Goal: Information Seeking & Learning: Understand process/instructions

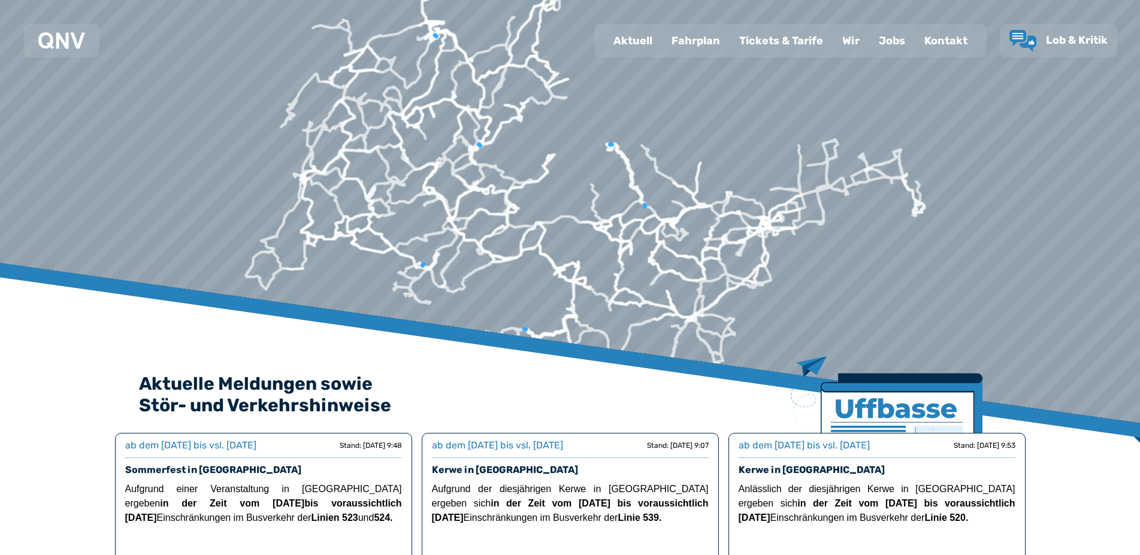
click at [700, 38] on div "Fahrplan" at bounding box center [696, 40] width 68 height 31
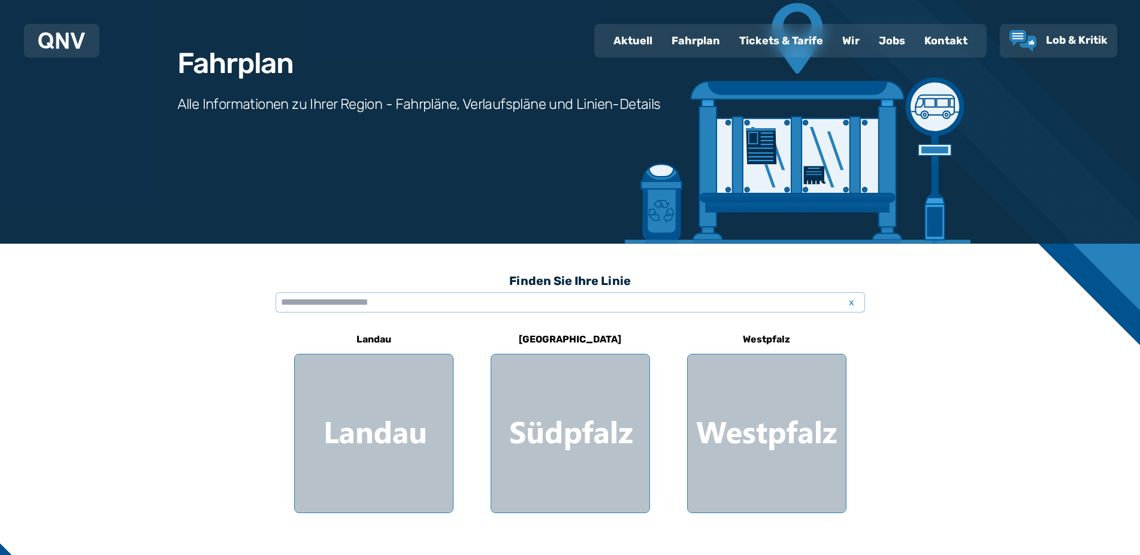
scroll to position [122, 0]
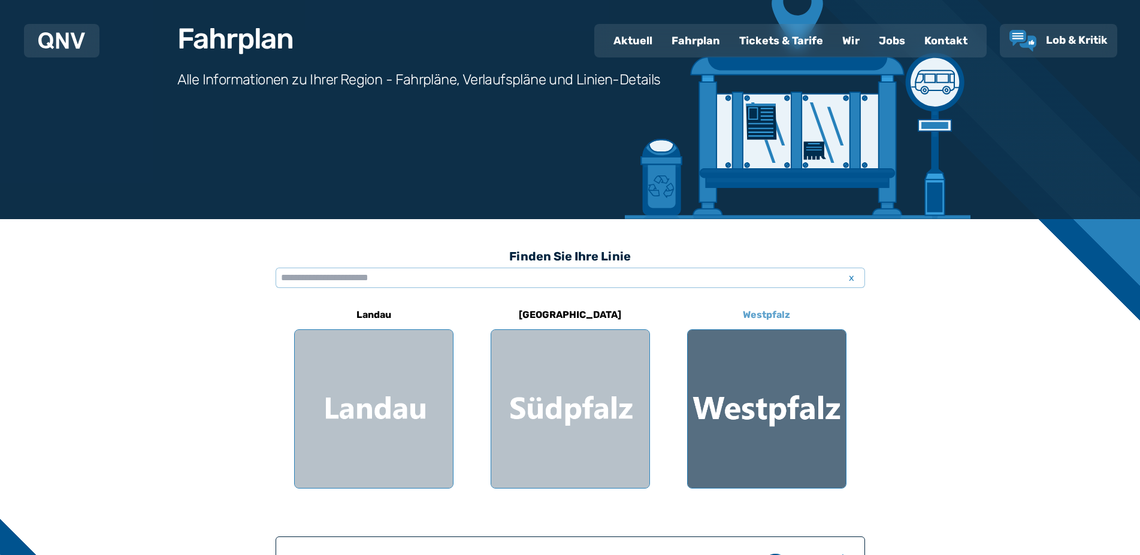
click at [775, 397] on div at bounding box center [767, 409] width 158 height 158
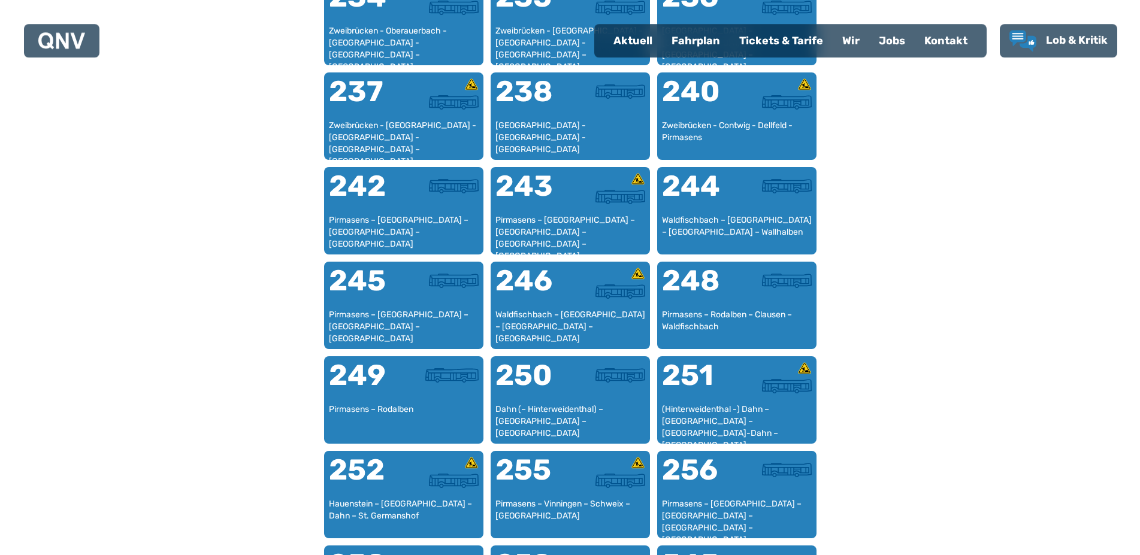
scroll to position [1224, 0]
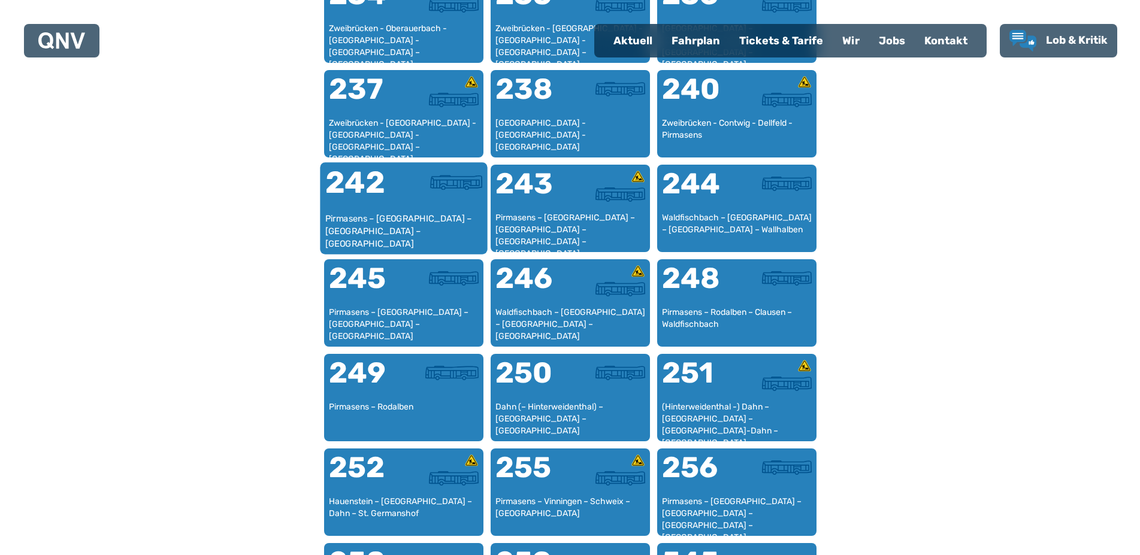
click at [367, 220] on div "Pirmasens – [GEOGRAPHIC_DATA] – [GEOGRAPHIC_DATA] – [GEOGRAPHIC_DATA]" at bounding box center [404, 231] width 158 height 37
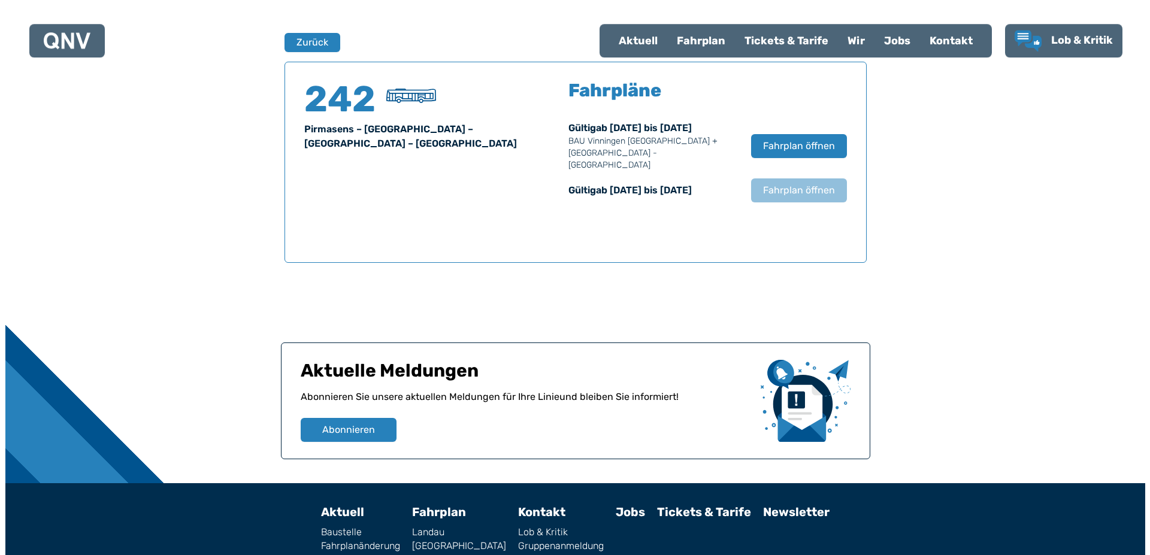
scroll to position [790, 0]
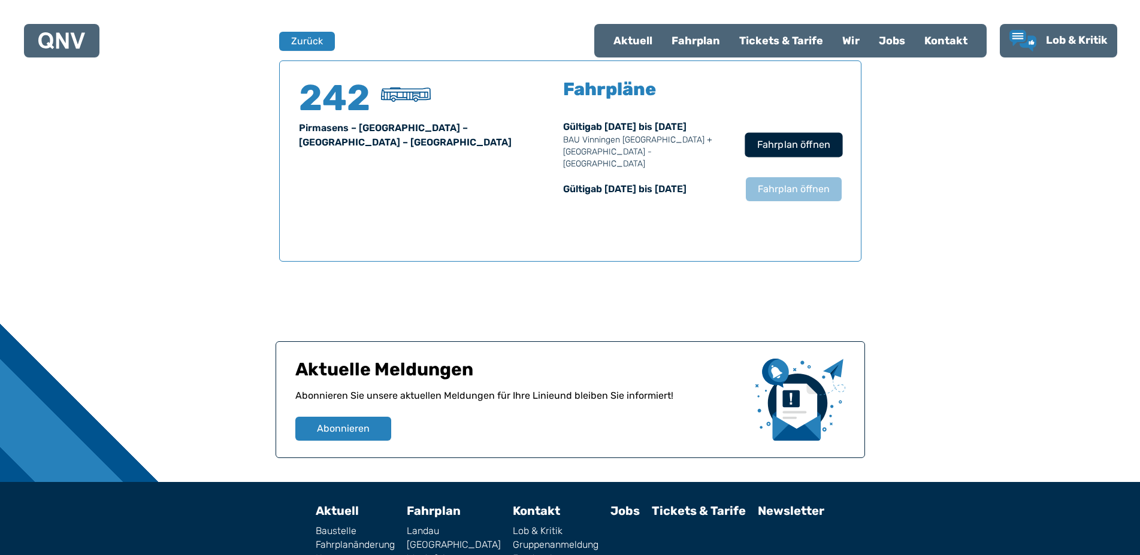
click at [782, 138] on span "Fahrplan öffnen" at bounding box center [793, 145] width 73 height 14
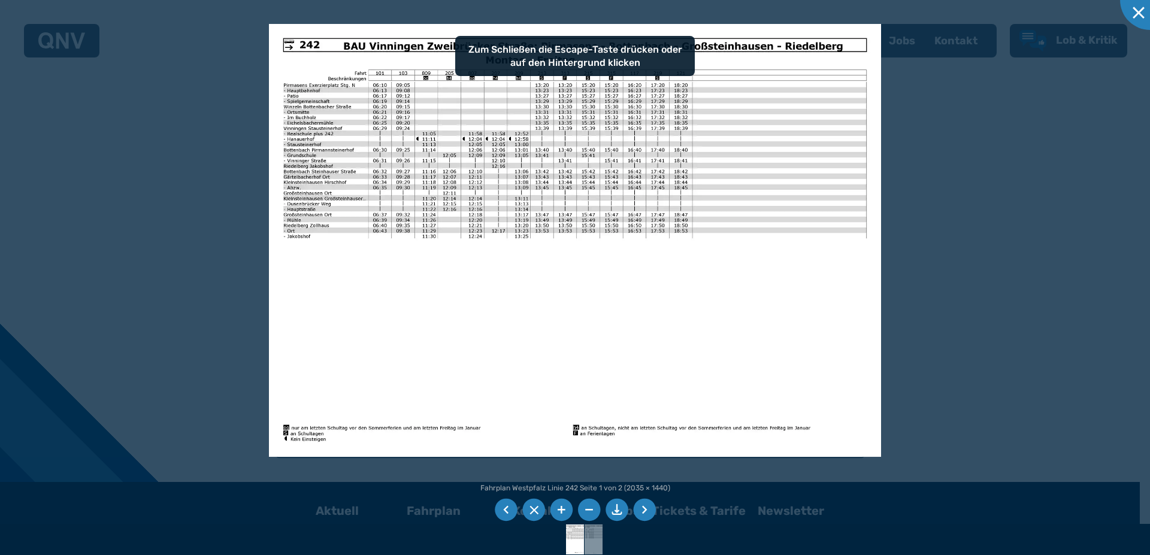
click at [515, 165] on img at bounding box center [575, 240] width 612 height 433
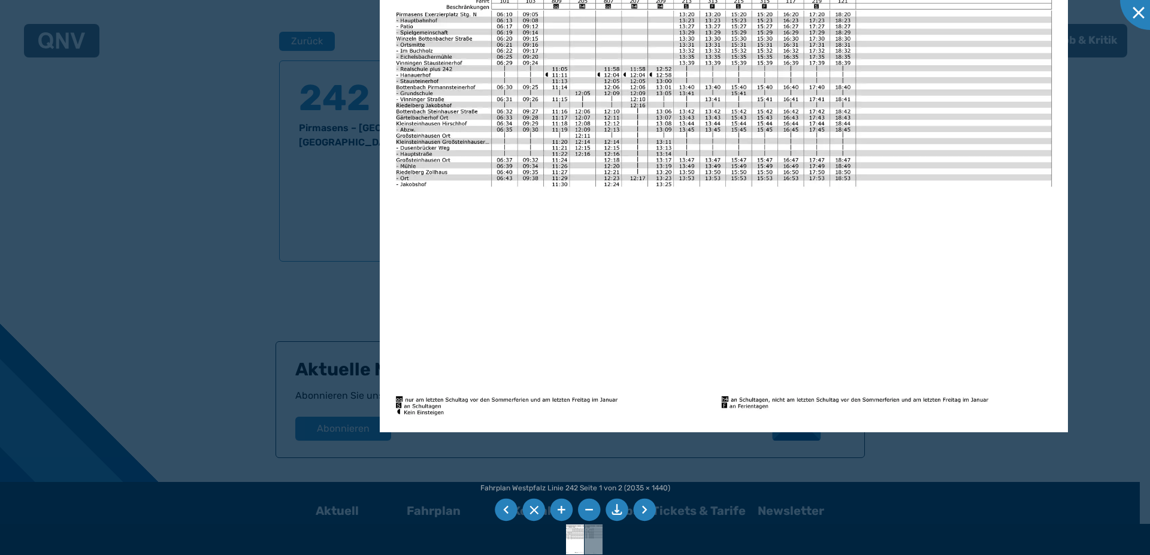
click at [433, 60] on img at bounding box center [724, 188] width 688 height 487
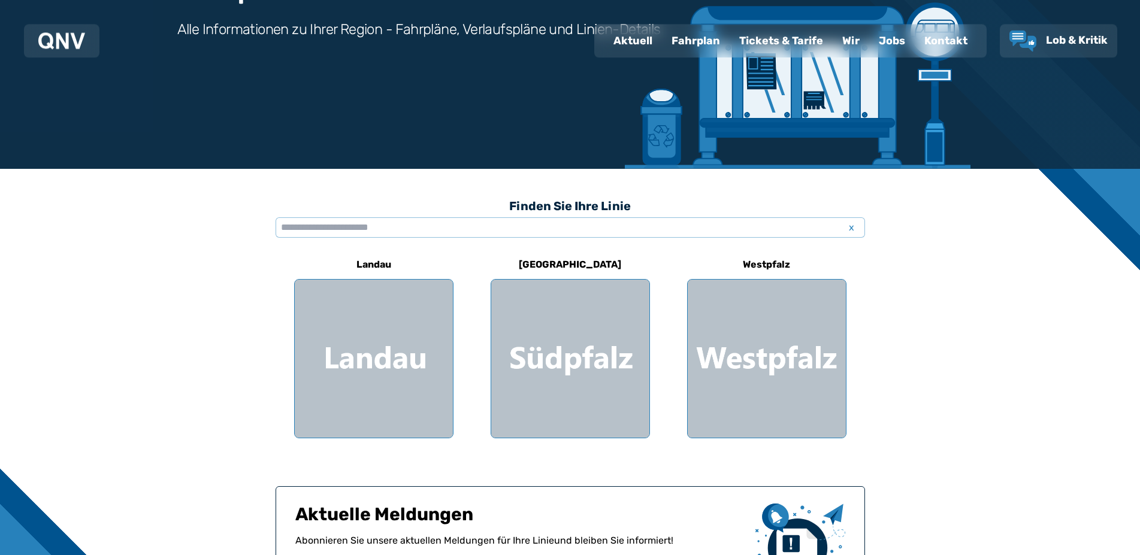
scroll to position [183, 0]
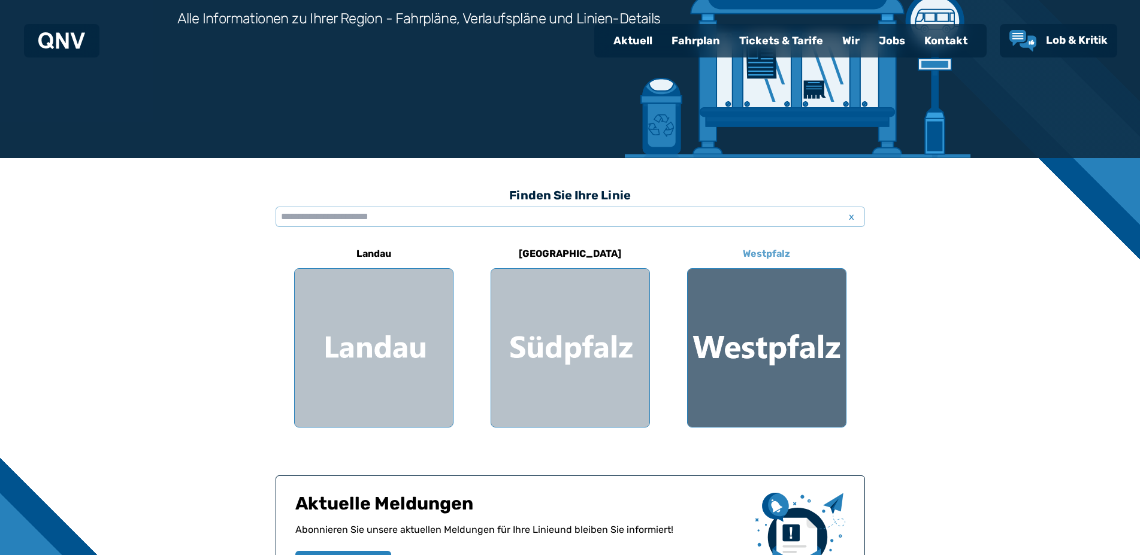
click at [782, 335] on div at bounding box center [767, 348] width 158 height 158
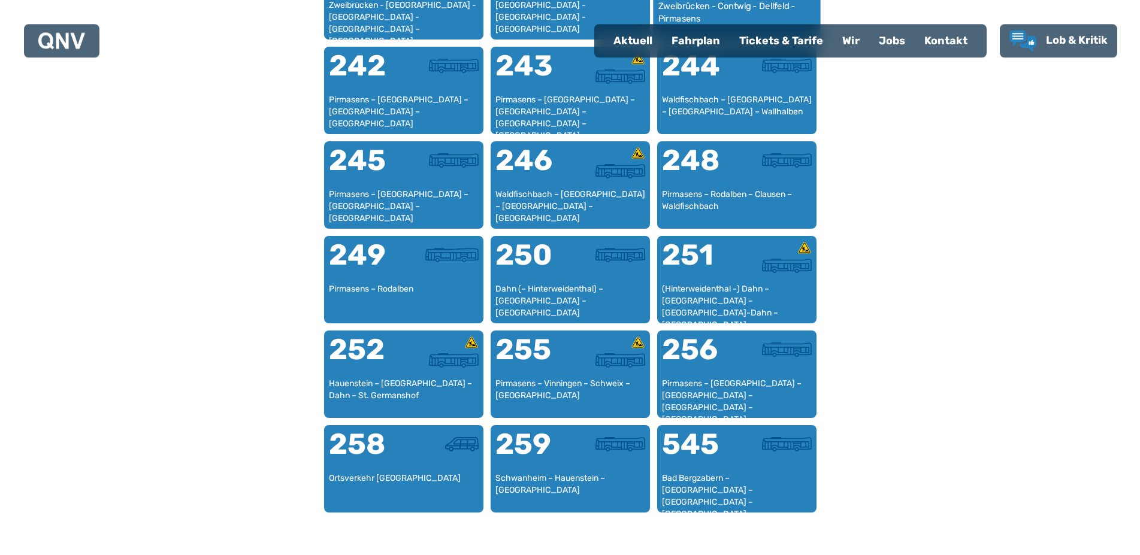
scroll to position [1344, 0]
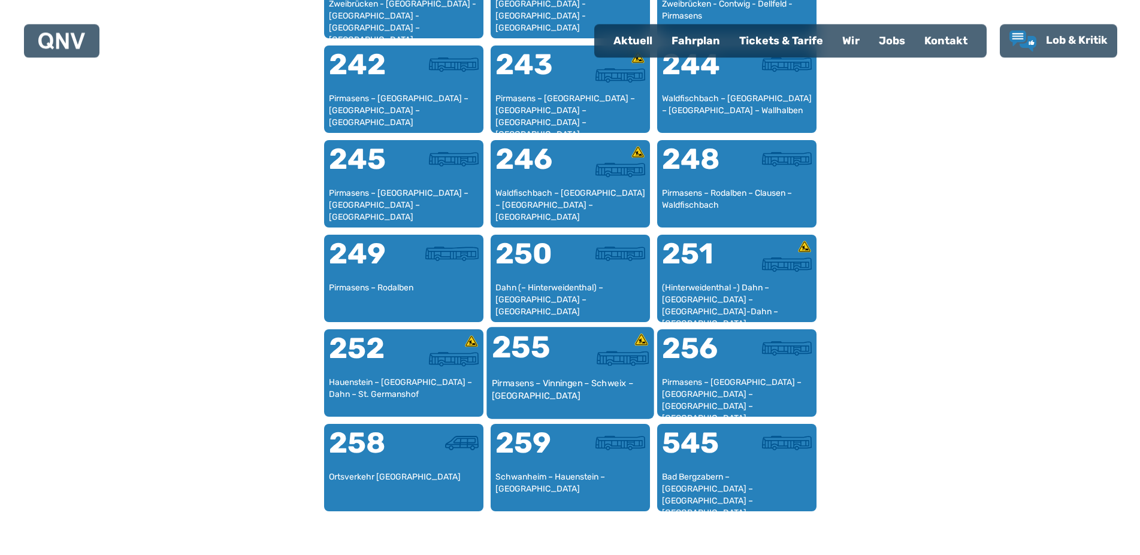
click at [536, 347] on div "255" at bounding box center [530, 354] width 78 height 45
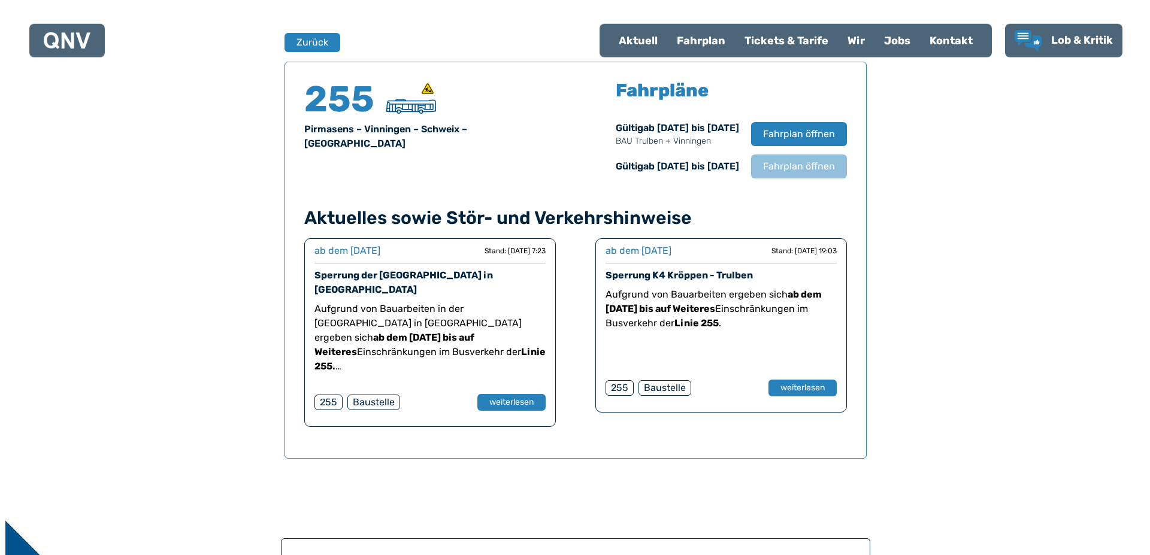
scroll to position [790, 0]
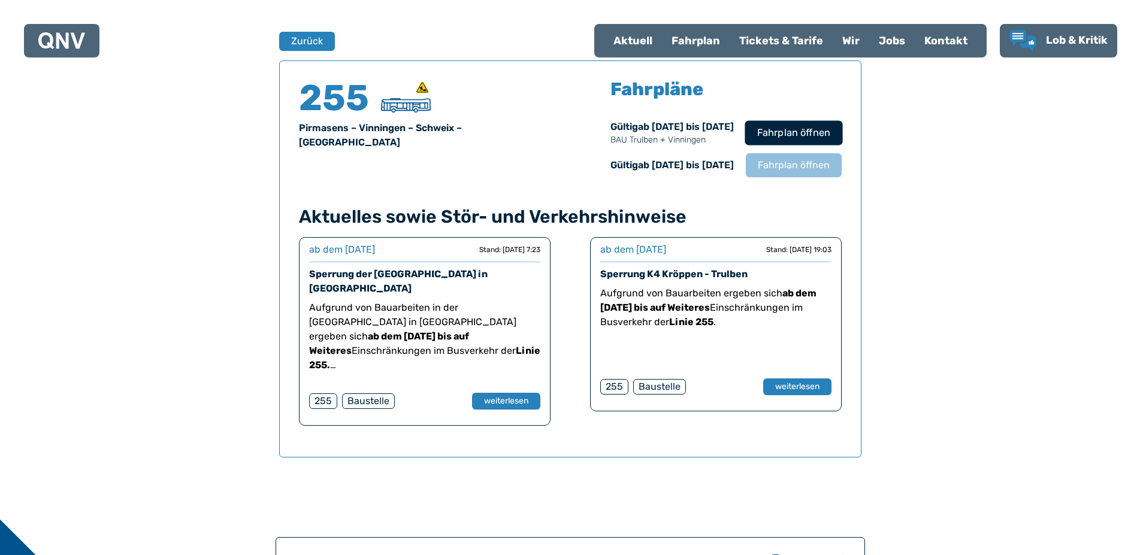
click at [795, 131] on span "Fahrplan öffnen" at bounding box center [793, 133] width 73 height 14
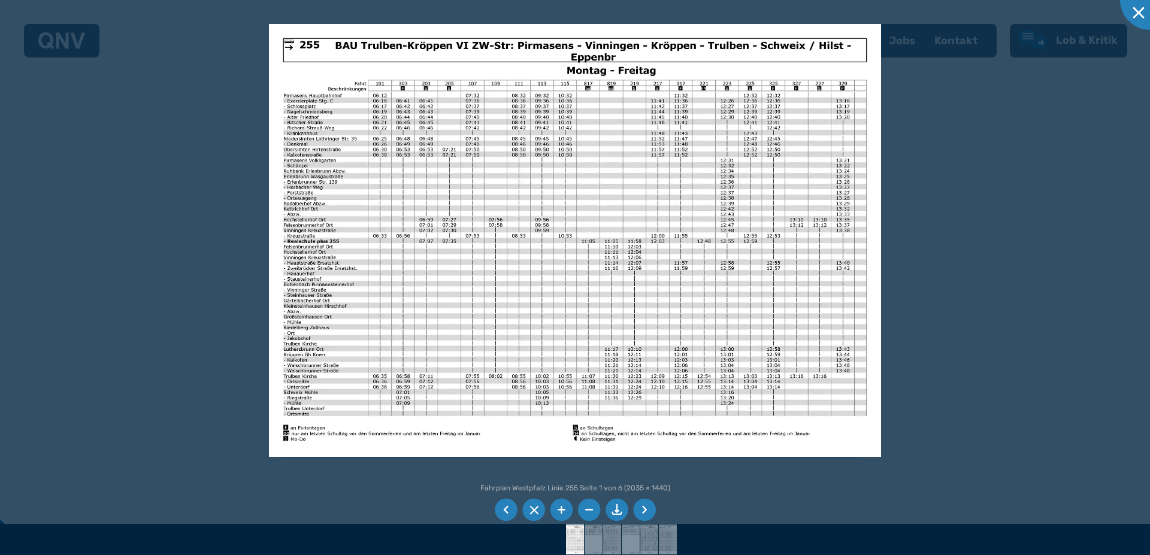
click at [679, 135] on img at bounding box center [575, 240] width 612 height 433
click at [719, 78] on img at bounding box center [575, 240] width 612 height 433
click at [567, 506] on li at bounding box center [561, 510] width 23 height 23
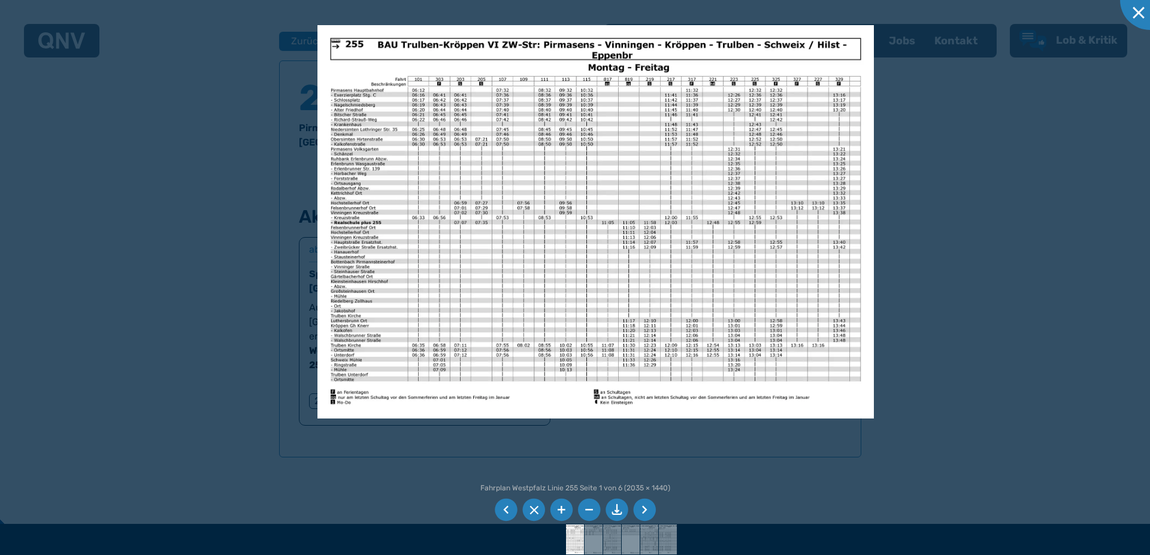
click at [643, 508] on li at bounding box center [644, 510] width 23 height 23
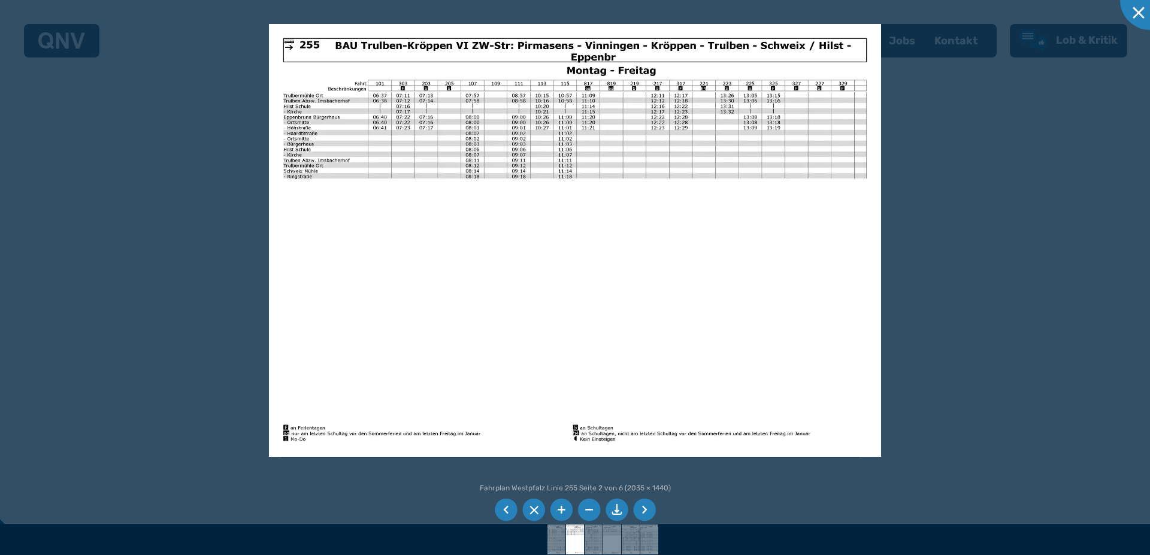
click at [640, 506] on li at bounding box center [644, 510] width 23 height 23
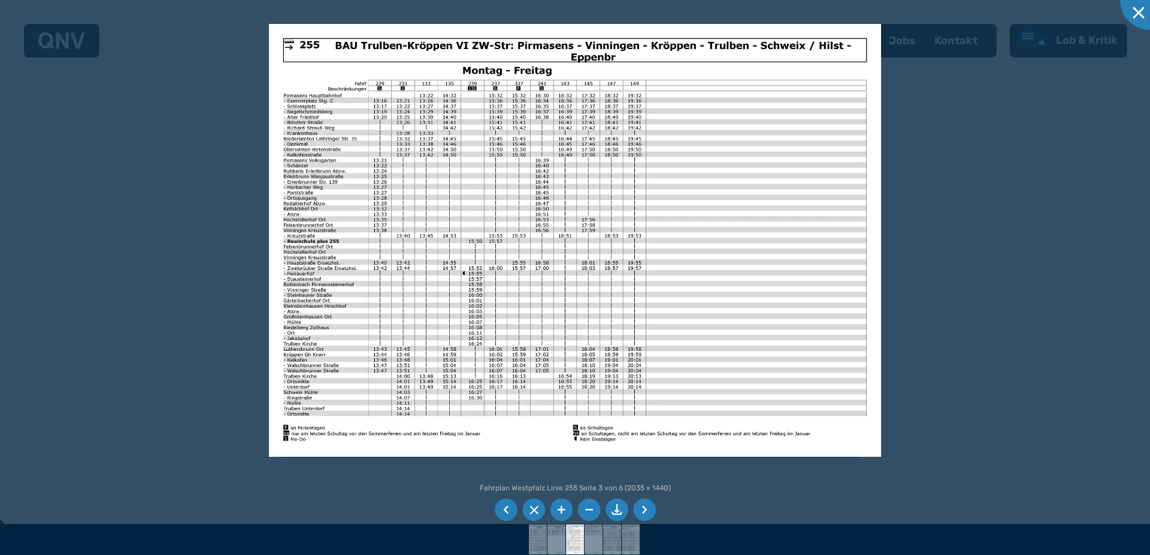
click at [510, 506] on li at bounding box center [506, 510] width 23 height 23
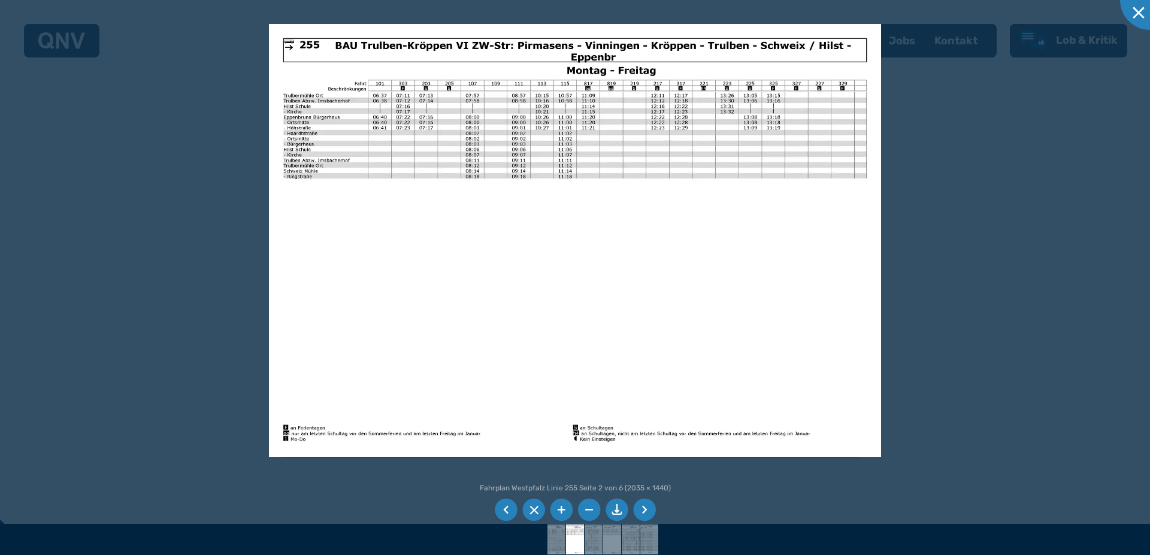
click at [646, 510] on li at bounding box center [644, 510] width 23 height 23
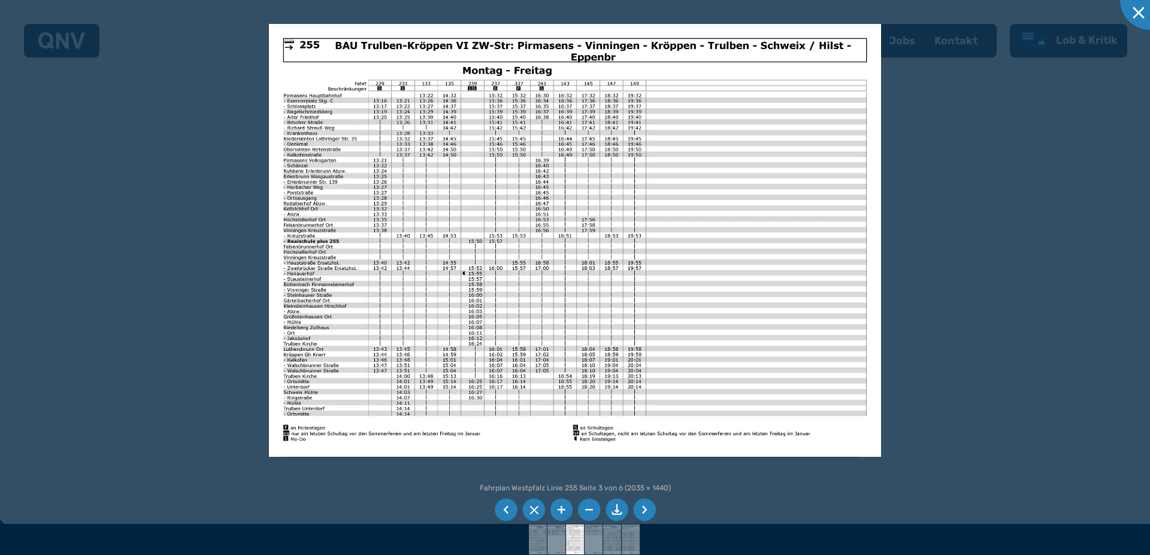
click at [646, 510] on li at bounding box center [644, 510] width 23 height 23
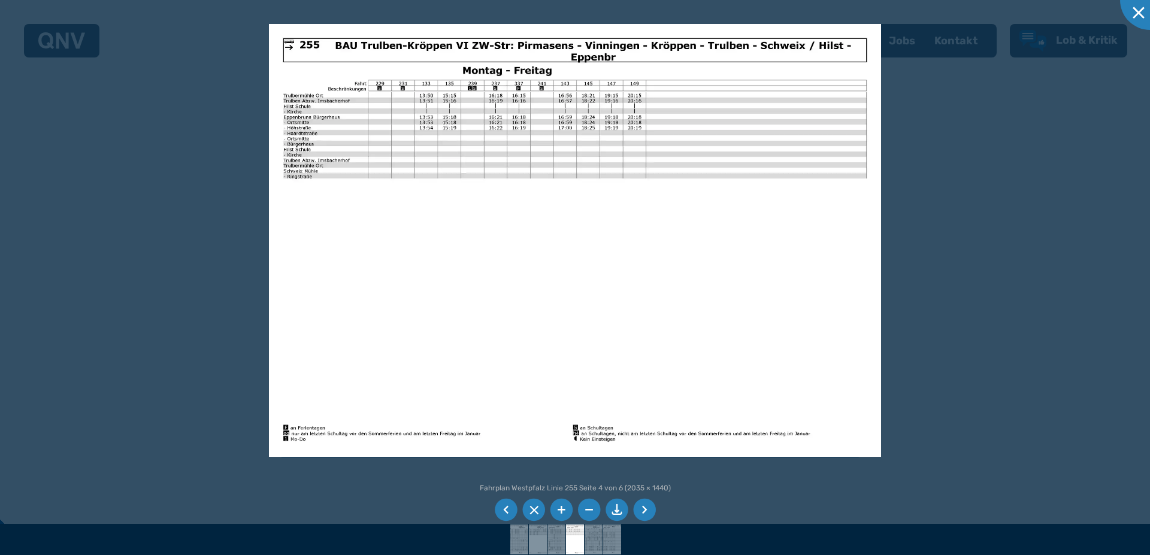
click at [646, 510] on li at bounding box center [644, 510] width 23 height 23
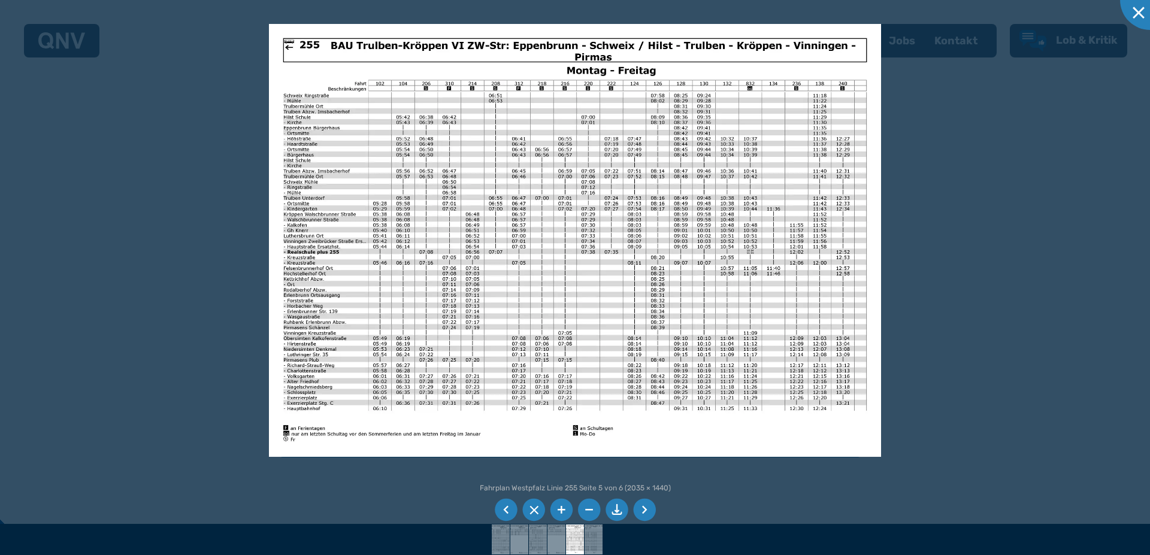
click at [643, 515] on li at bounding box center [644, 510] width 23 height 23
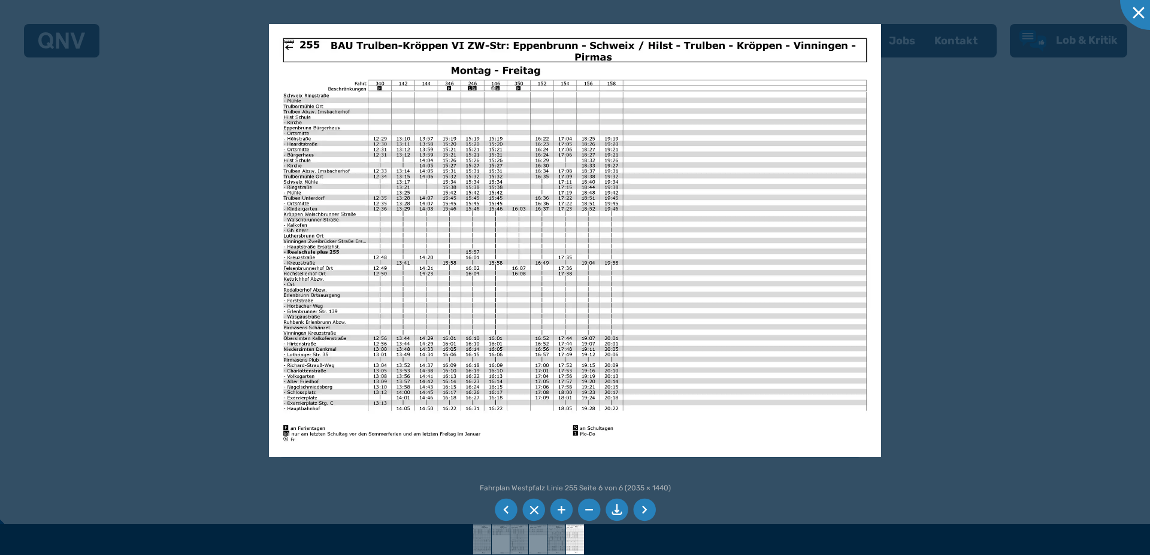
click at [504, 506] on li at bounding box center [506, 510] width 23 height 23
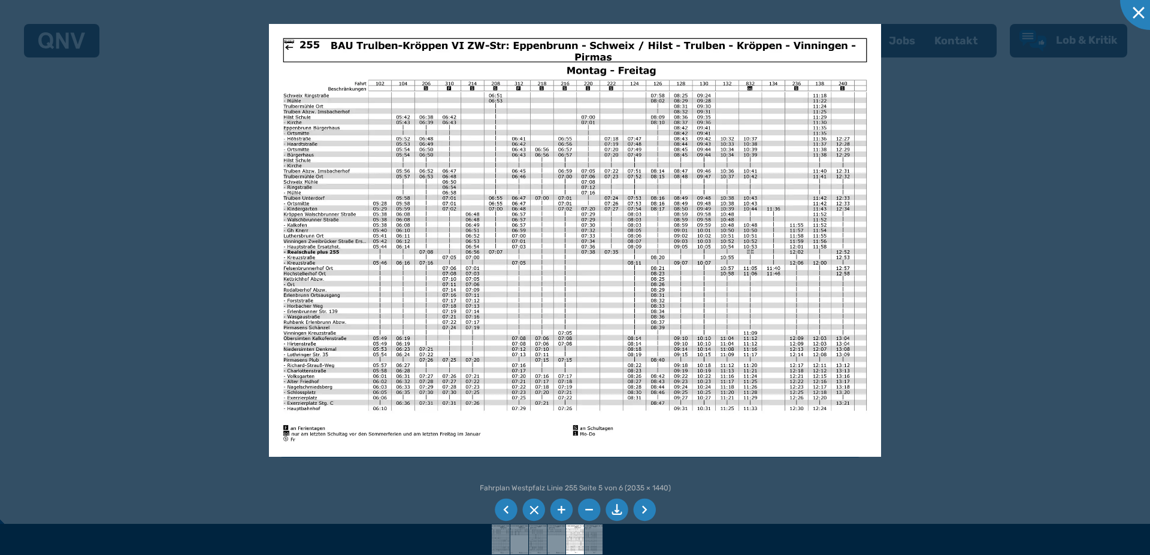
click at [504, 506] on li at bounding box center [506, 510] width 23 height 23
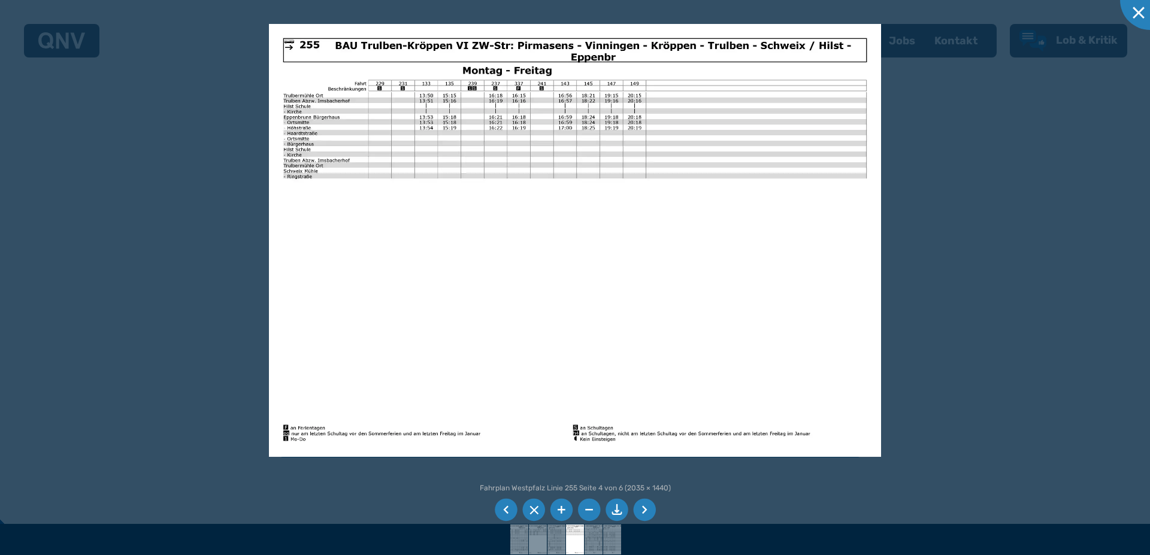
click at [504, 506] on li at bounding box center [506, 510] width 23 height 23
